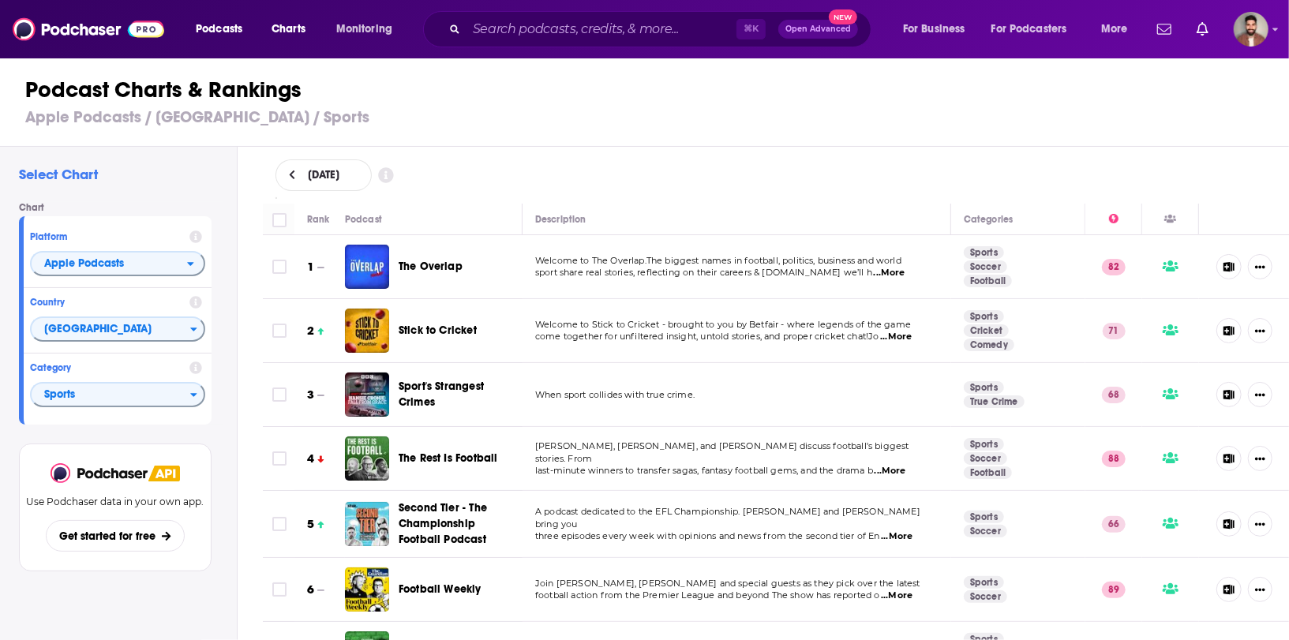
scroll to position [10461, 0]
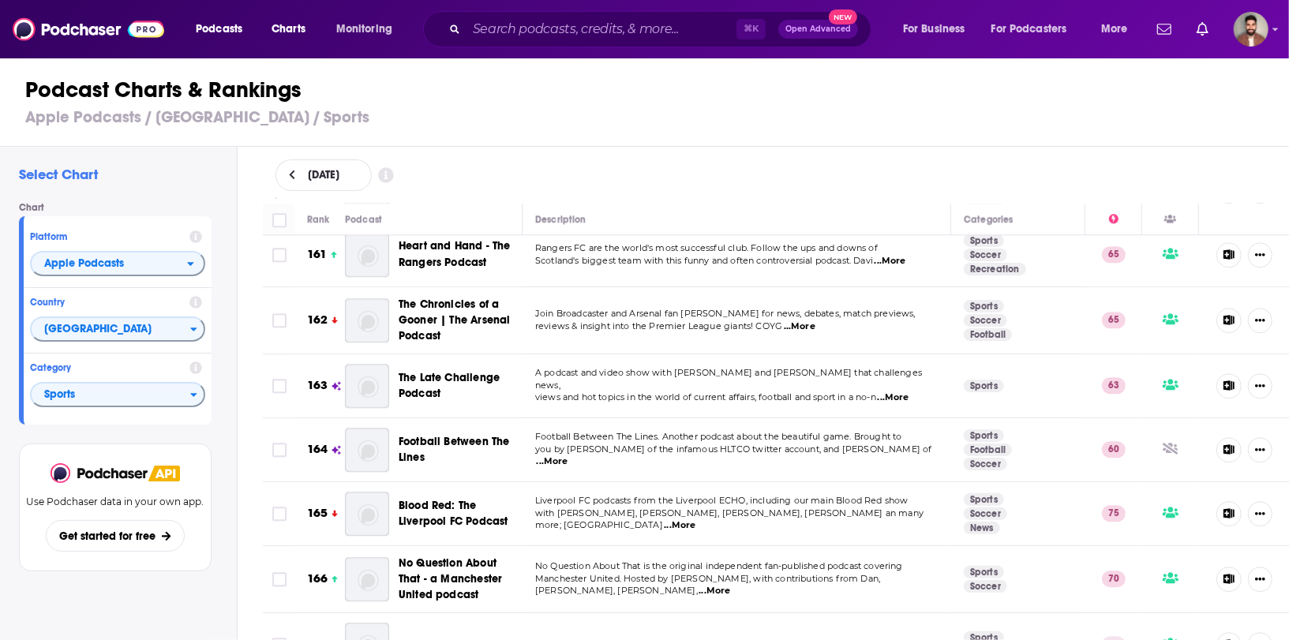
click at [519, 103] on h1 "Podcast Charts & Rankings" at bounding box center [651, 90] width 1252 height 28
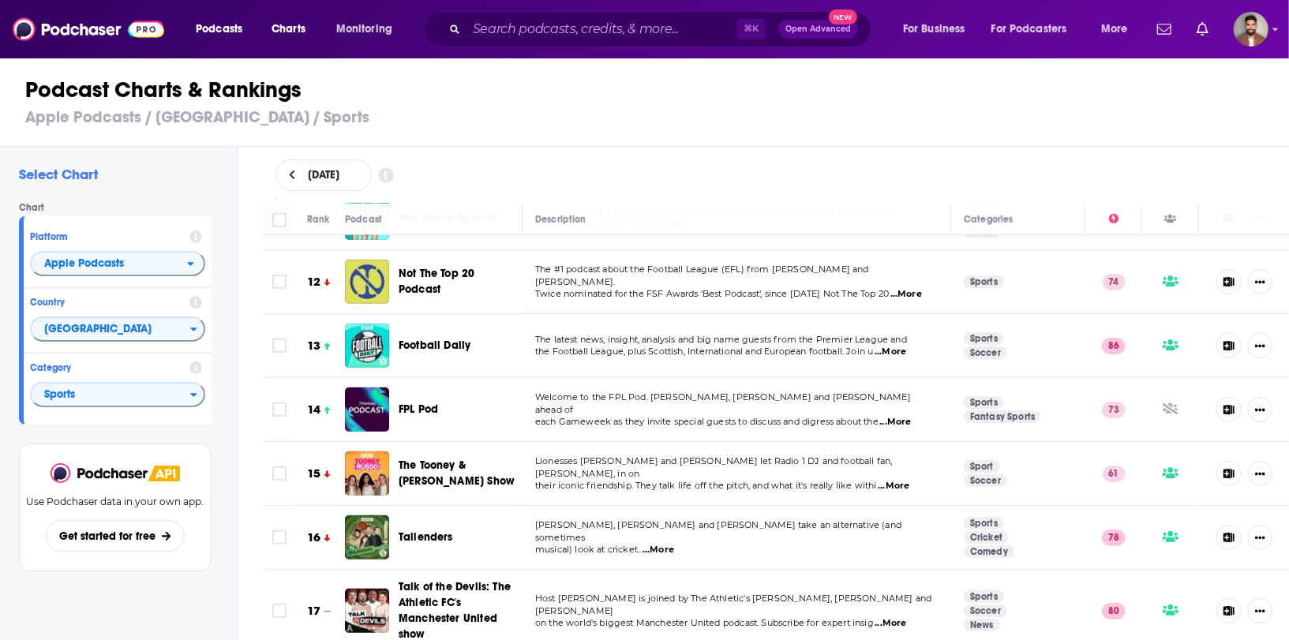
scroll to position [0, 0]
